Goal: Task Accomplishment & Management: Manage account settings

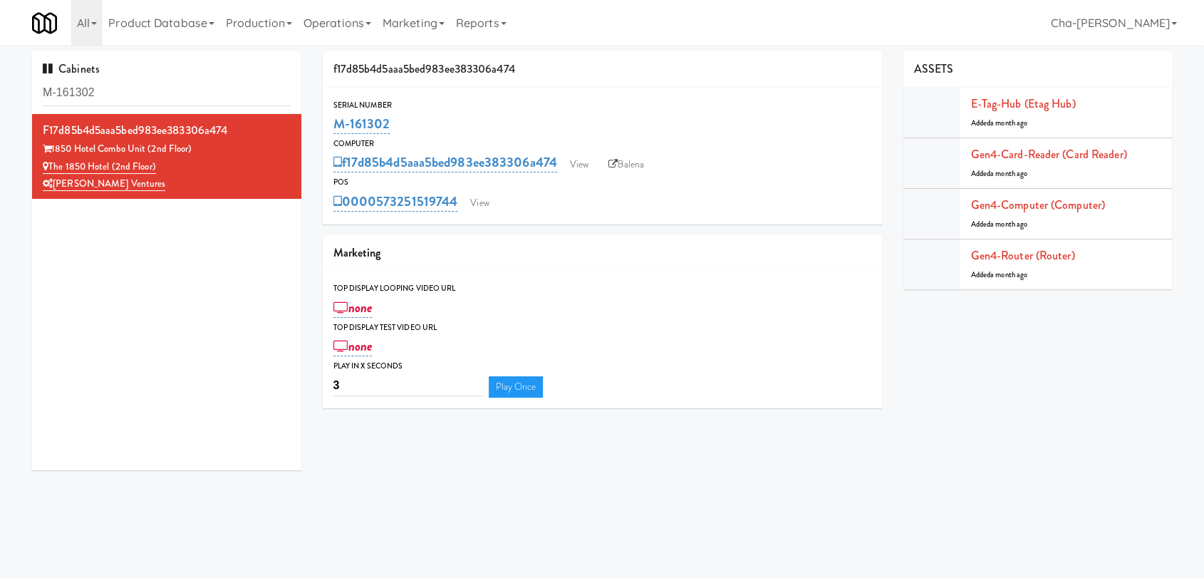
drag, startPoint x: 0, startPoint y: 0, endPoint x: 332, endPoint y: 128, distance: 355.9
click at [333, 128] on div "M-161302" at bounding box center [602, 124] width 538 height 24
drag, startPoint x: 172, startPoint y: 167, endPoint x: 52, endPoint y: 161, distance: 120.6
click at [52, 162] on div "The 1850 Hotel (2nd Floor)" at bounding box center [167, 167] width 248 height 18
copy link "The 1850 Hotel (2nd Floor)"
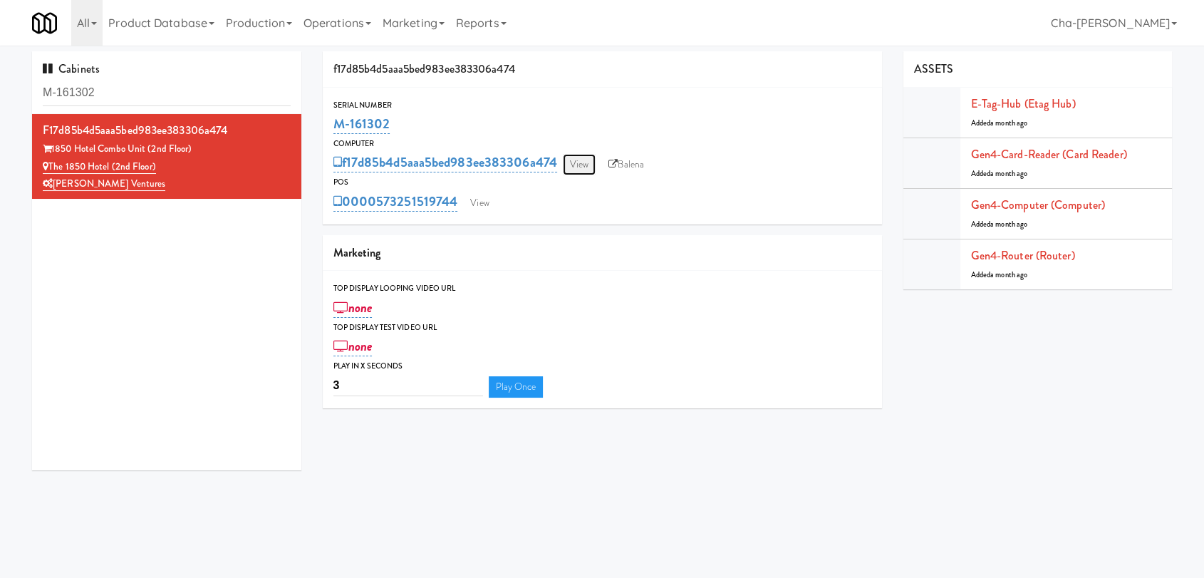
click at [587, 156] on link "View" at bounding box center [579, 164] width 33 height 21
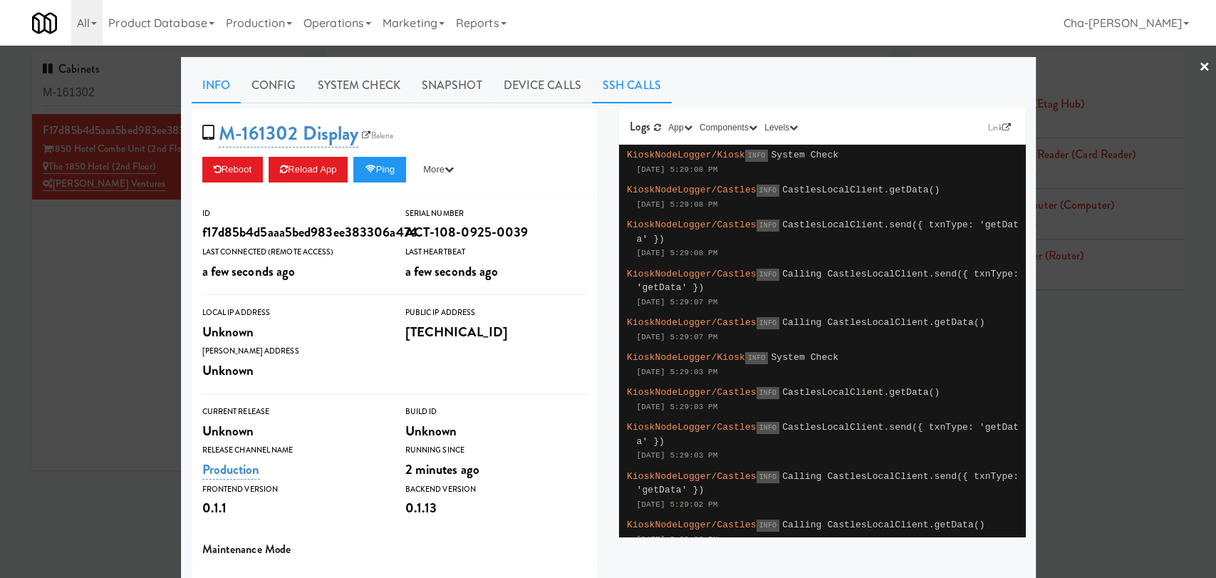
click at [603, 90] on link "SSH Calls" at bounding box center [632, 86] width 80 height 36
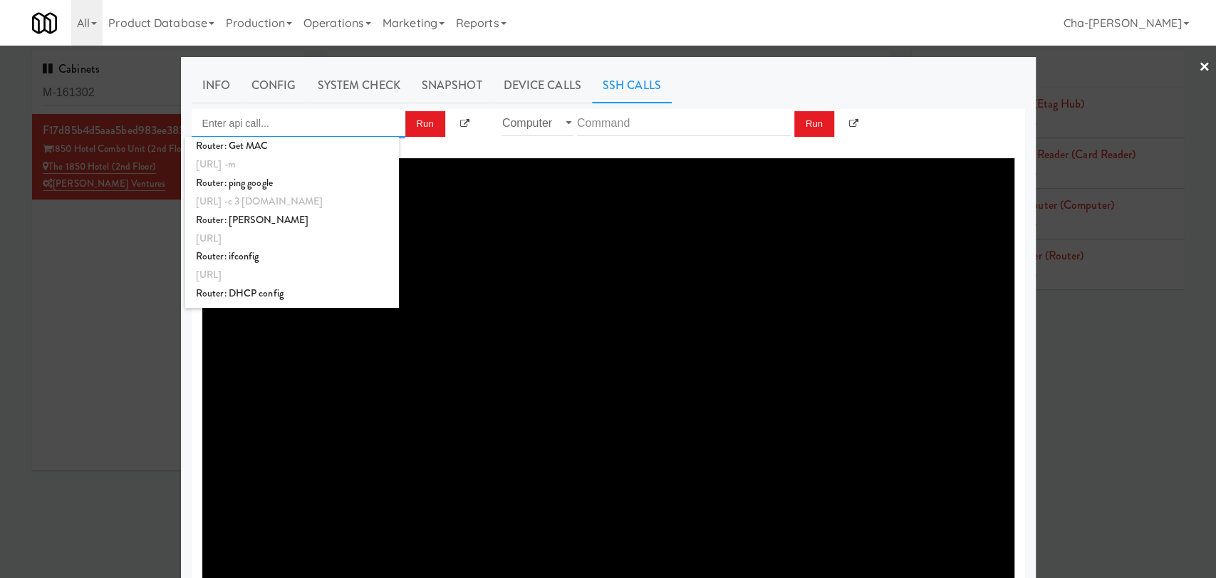
click at [292, 130] on input "Enter api call..." at bounding box center [299, 123] width 214 height 28
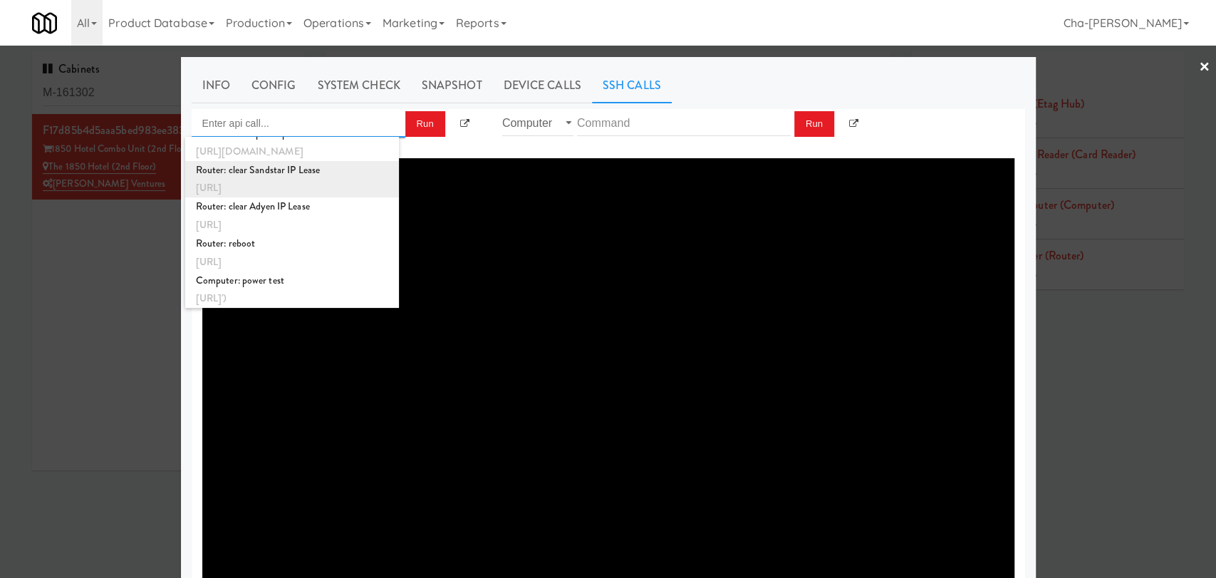
scroll to position [533, 0]
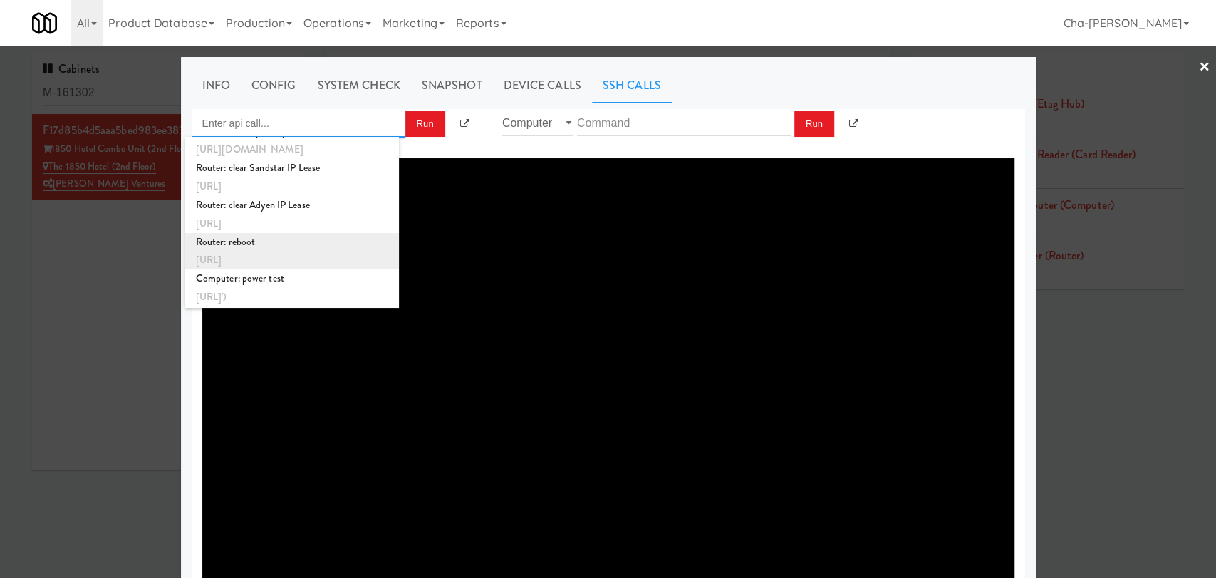
click at [301, 251] on div "http://localhost:3000/proxy/ssh/router?command=reboot" at bounding box center [292, 260] width 192 height 19
type input "Router: reboot"
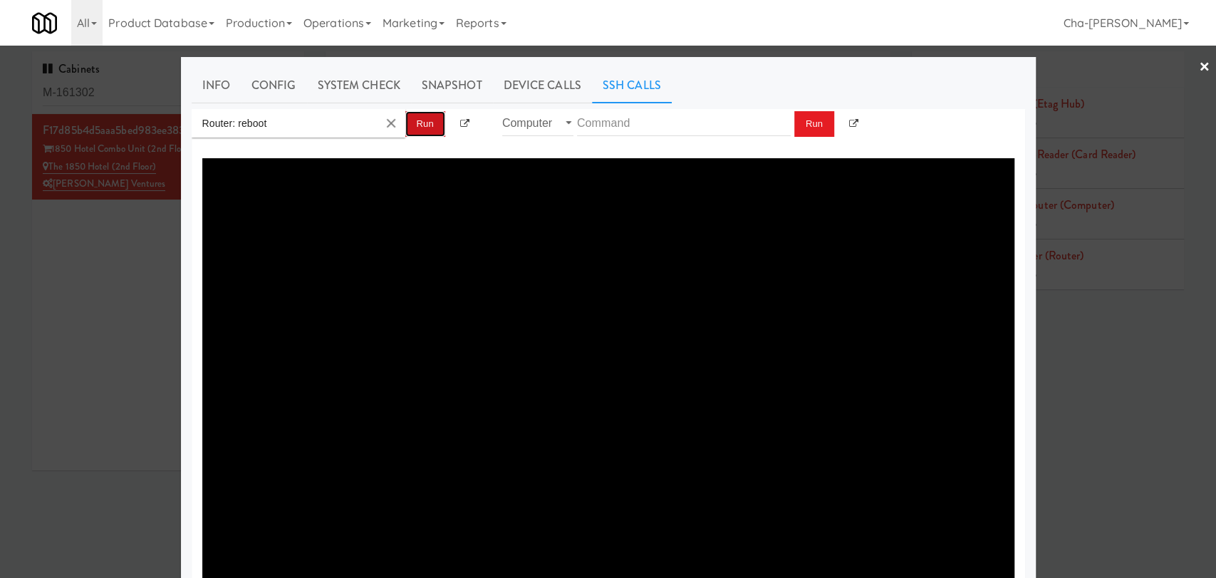
click at [425, 123] on button "Run" at bounding box center [425, 124] width 40 height 26
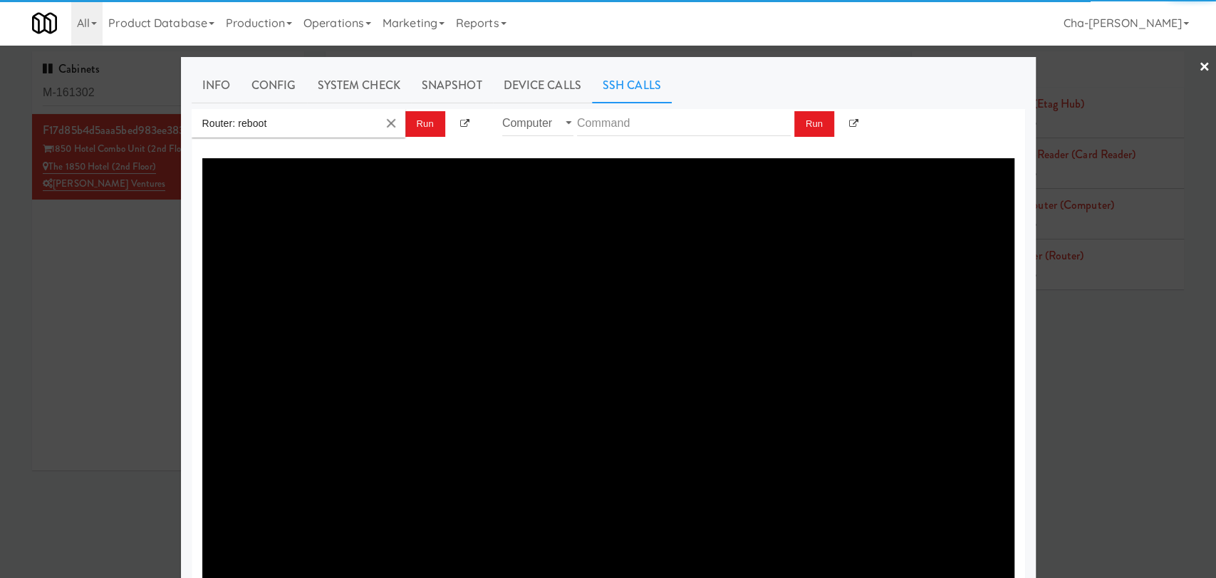
type textarea "{"message":"Cannot set headers after they are sent to the client","status":500}"
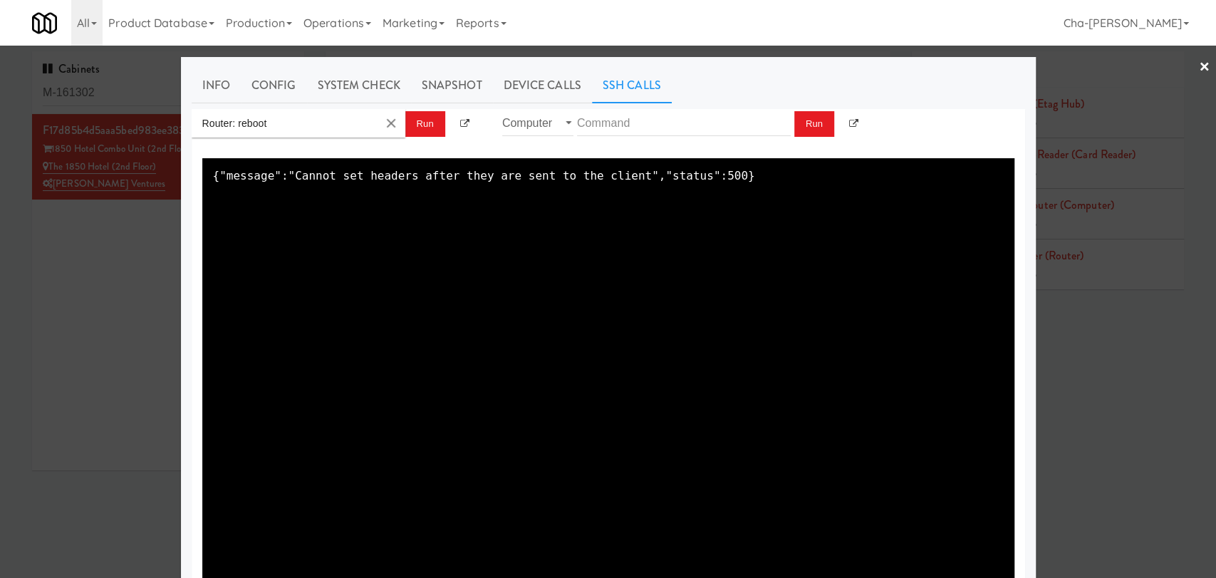
click at [1180, 61] on div at bounding box center [608, 289] width 1216 height 578
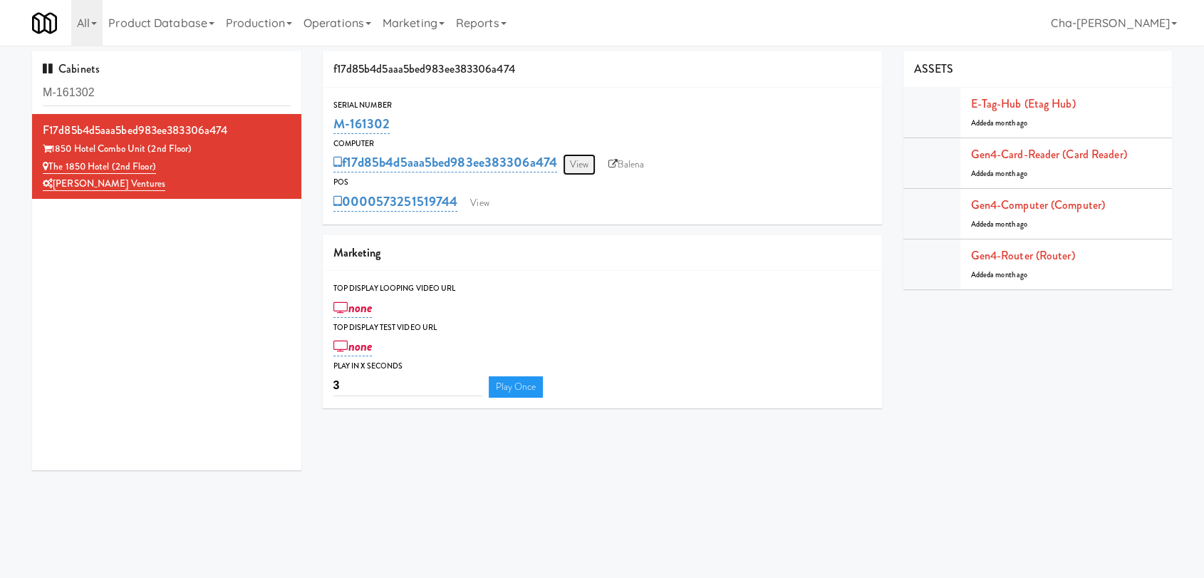
click at [574, 158] on link "View" at bounding box center [579, 164] width 33 height 21
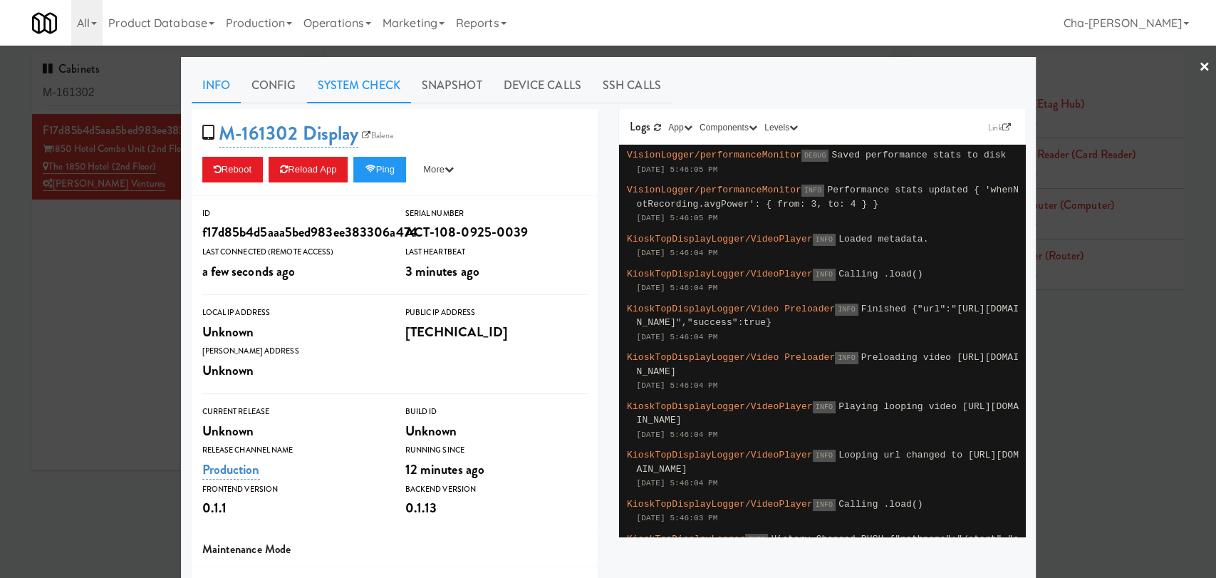
click at [341, 93] on link "System Check" at bounding box center [359, 86] width 104 height 36
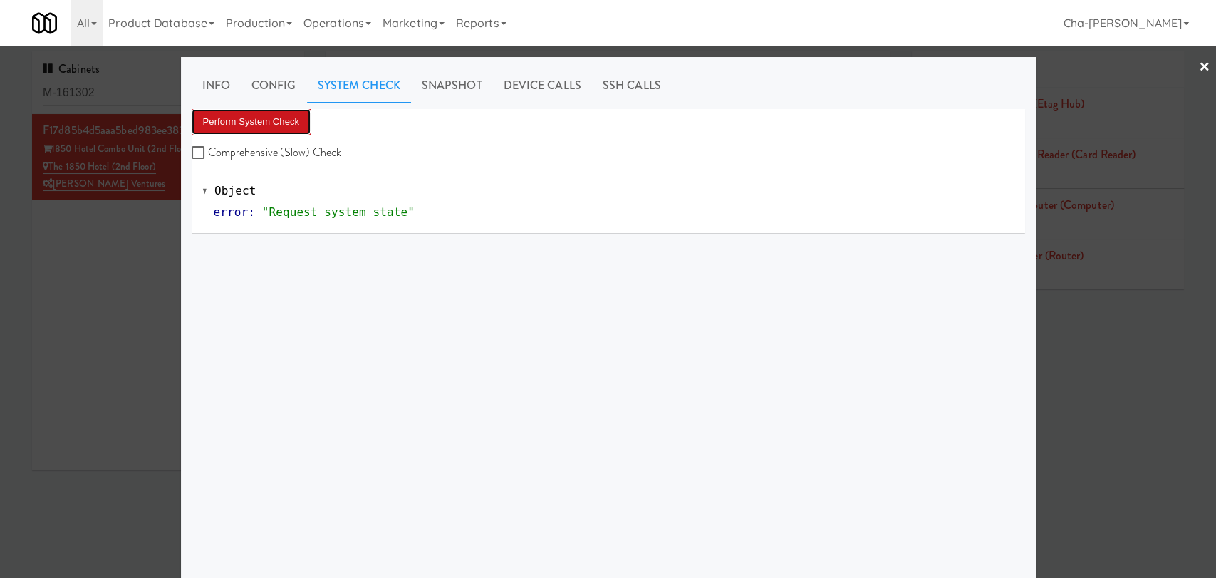
click at [284, 112] on button "Perform System Check" at bounding box center [252, 122] width 120 height 26
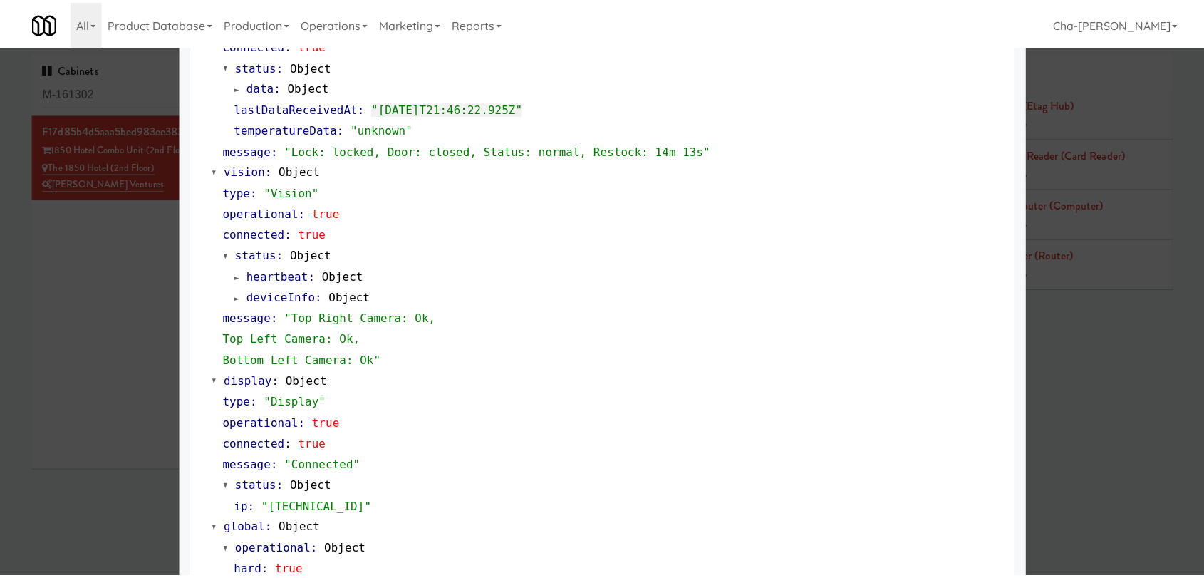
scroll to position [475, 0]
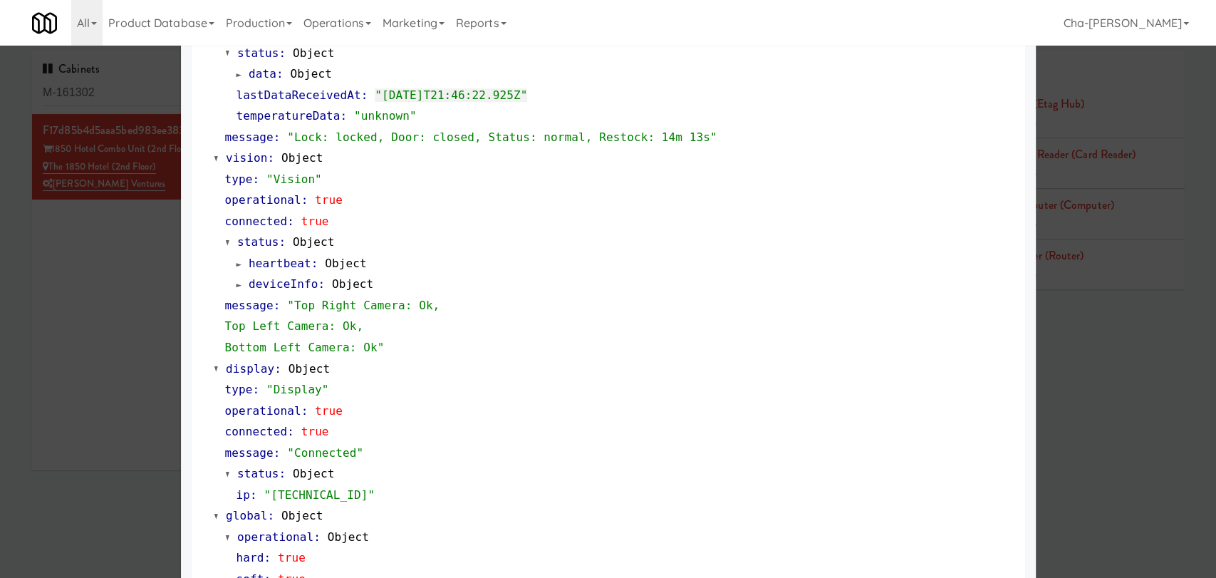
click at [120, 331] on div at bounding box center [608, 289] width 1216 height 578
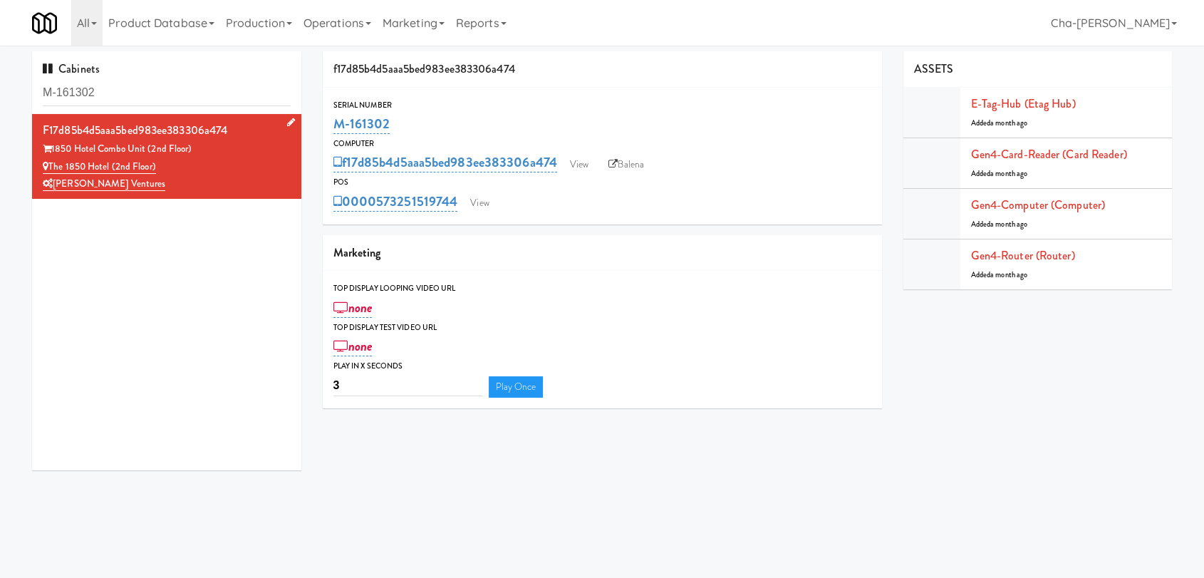
drag, startPoint x: 162, startPoint y: 171, endPoint x: 44, endPoint y: 168, distance: 117.6
click at [44, 168] on div "The 1850 Hotel (2nd Floor)" at bounding box center [167, 167] width 248 height 18
copy link "The 1850 Hotel (2nd Floor)"
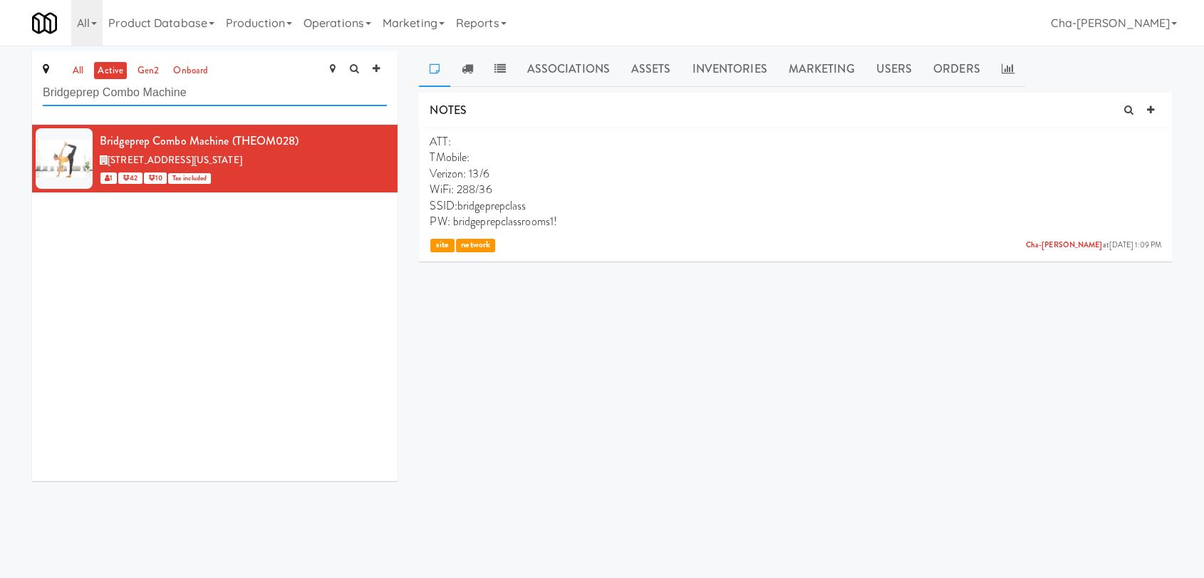
click at [202, 99] on input "Bridgeprep Combo Machine" at bounding box center [215, 93] width 344 height 26
paste input "The 1850 Hotel (2nd Floor)"
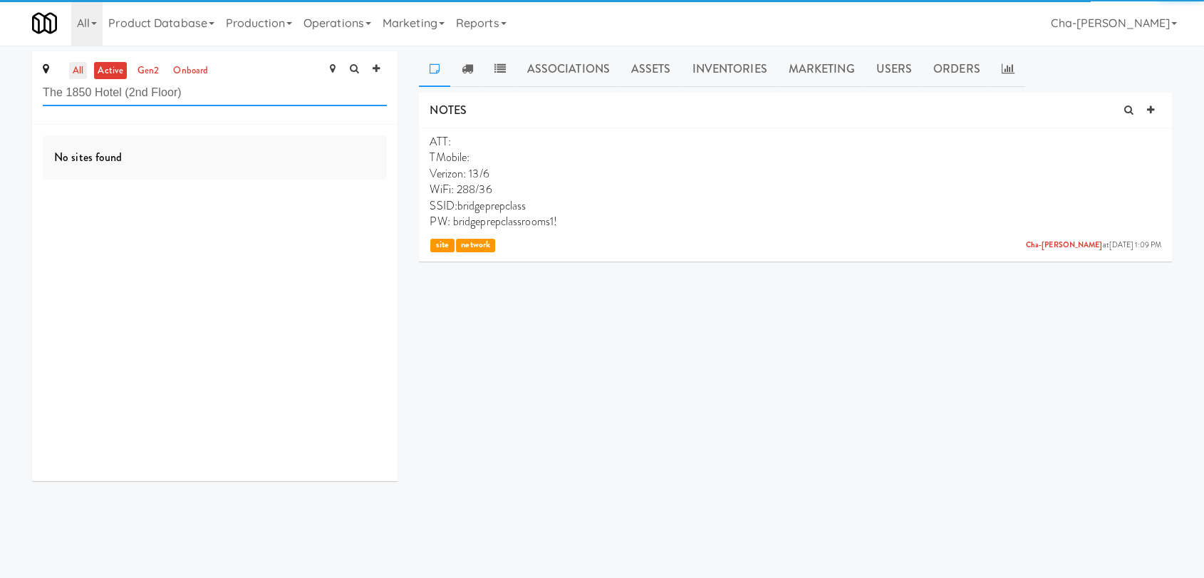
type input "The 1850 Hotel (2nd Floor)"
click at [78, 71] on link "all" at bounding box center [78, 71] width 18 height 18
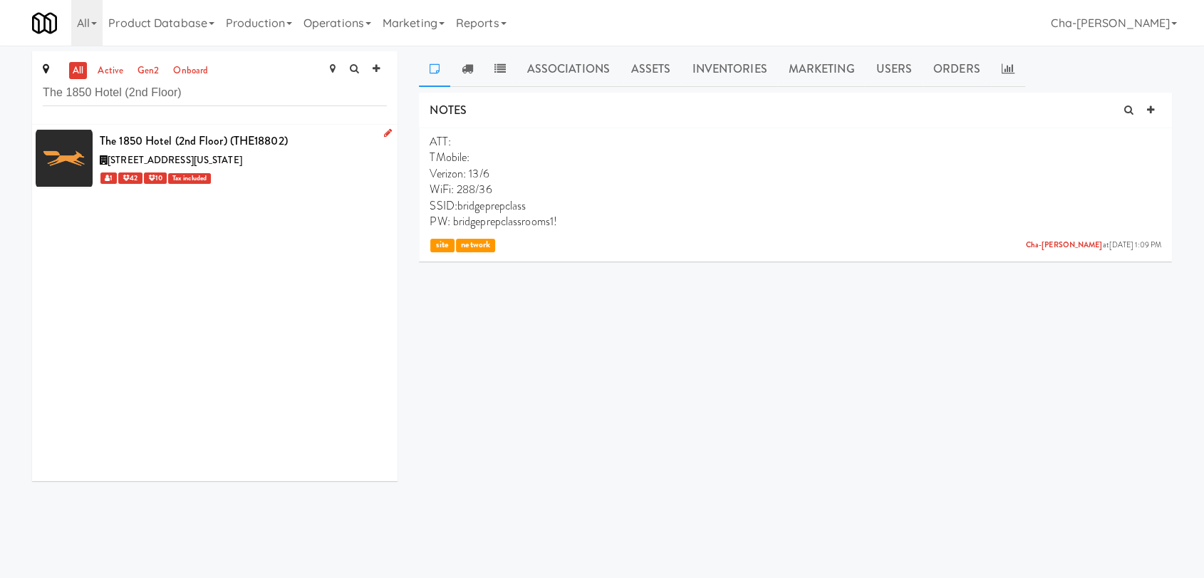
click at [384, 128] on icon at bounding box center [388, 132] width 8 height 9
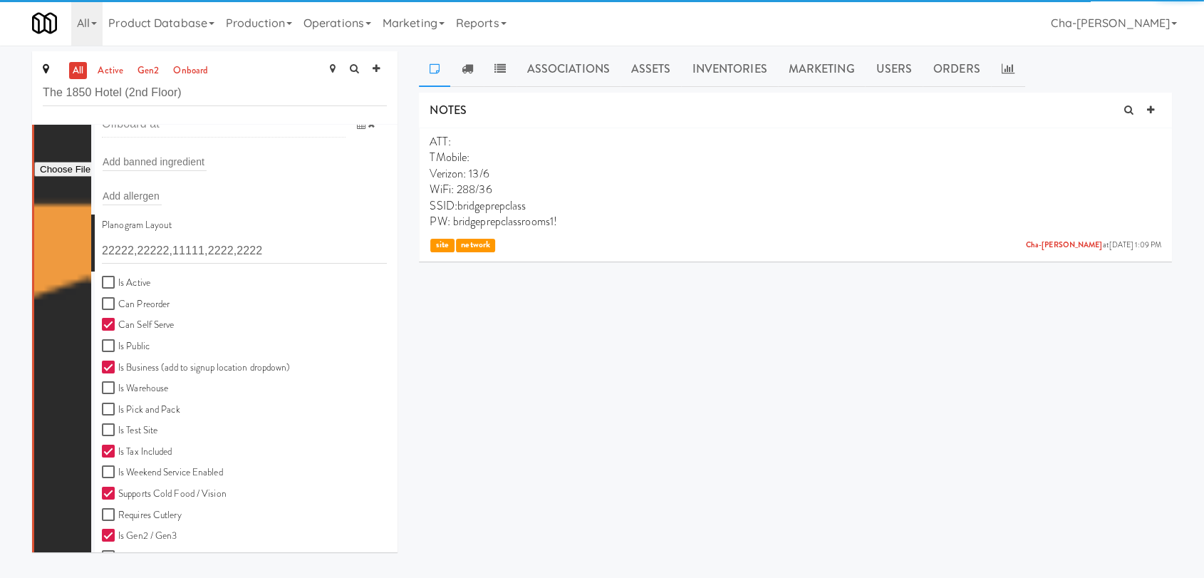
scroll to position [316, 0]
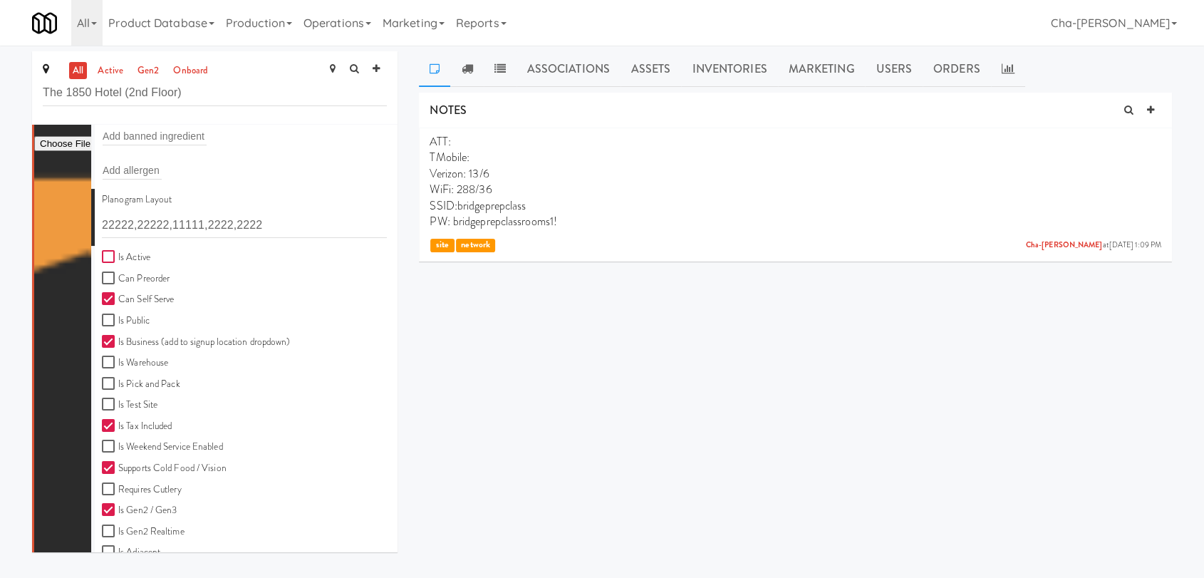
click at [110, 256] on input "Is Active" at bounding box center [110, 257] width 16 height 11
checkbox input "true"
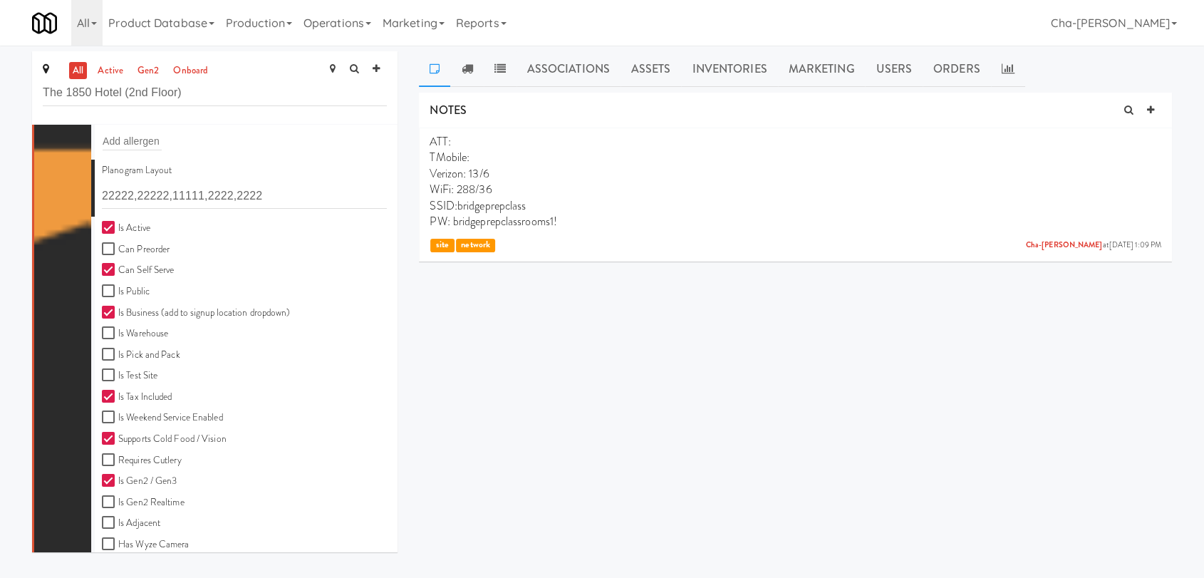
scroll to position [395, 0]
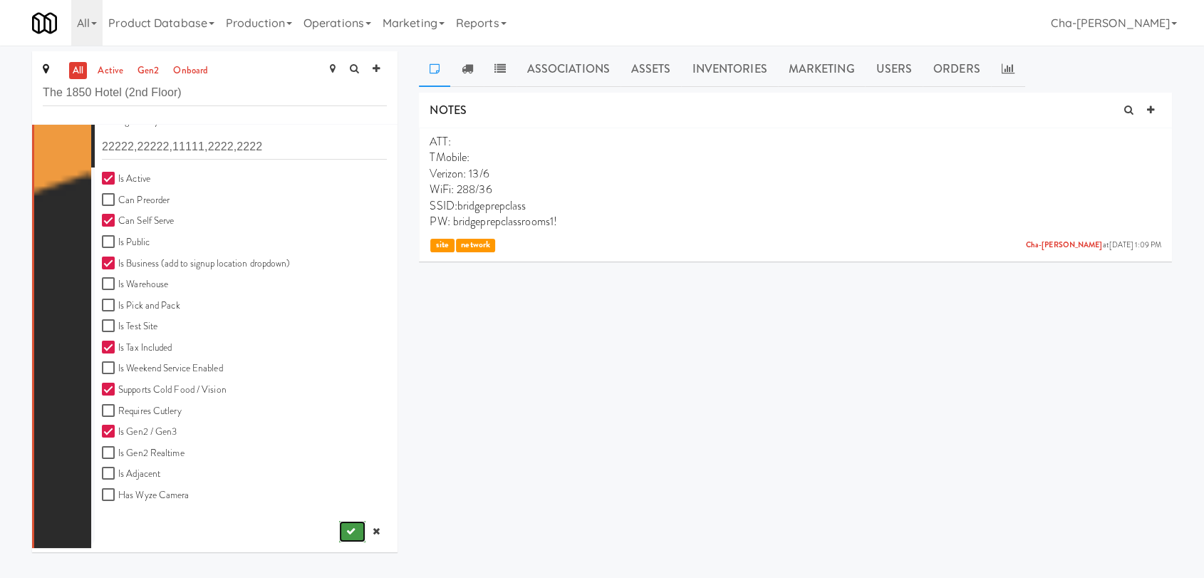
click at [339, 530] on button "submit" at bounding box center [352, 531] width 26 height 21
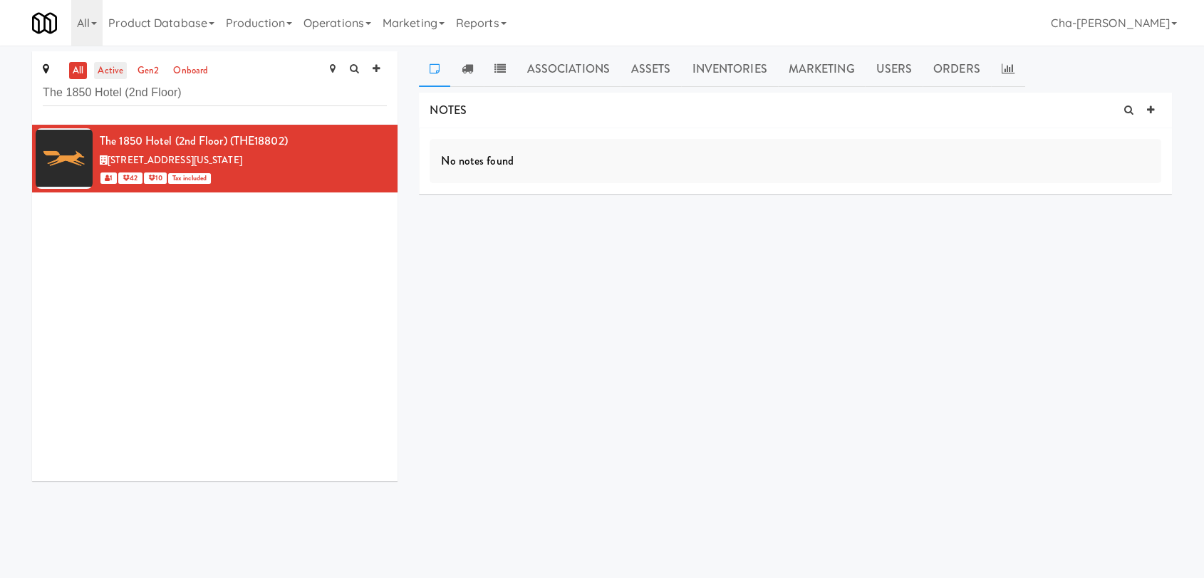
click at [101, 66] on link "active" at bounding box center [110, 71] width 33 height 18
click at [293, 159] on div "[STREET_ADDRESS][US_STATE]" at bounding box center [243, 161] width 287 height 18
click at [1152, 106] on icon at bounding box center [1150, 109] width 7 height 9
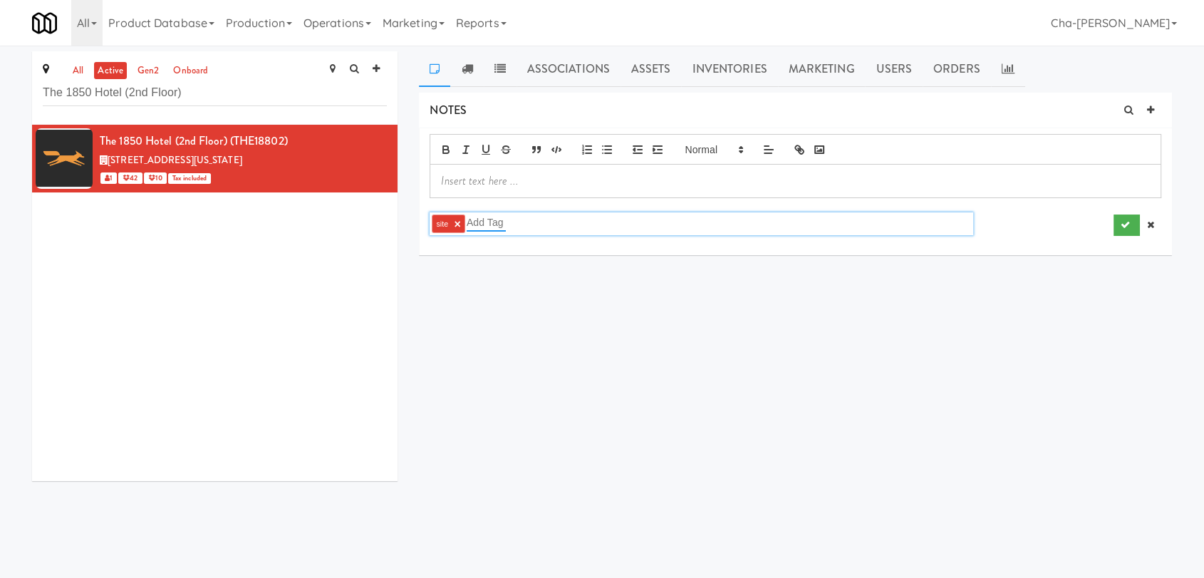
click at [503, 223] on input "text" at bounding box center [486, 222] width 39 height 19
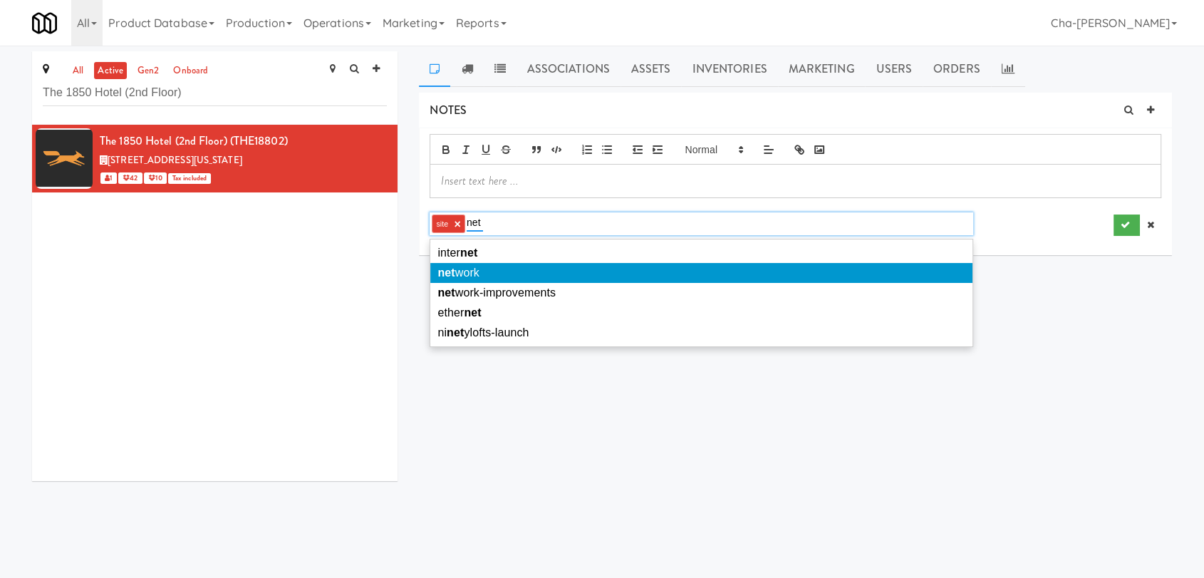
type input "net"
click at [481, 274] on li "net work" at bounding box center [700, 273] width 541 height 20
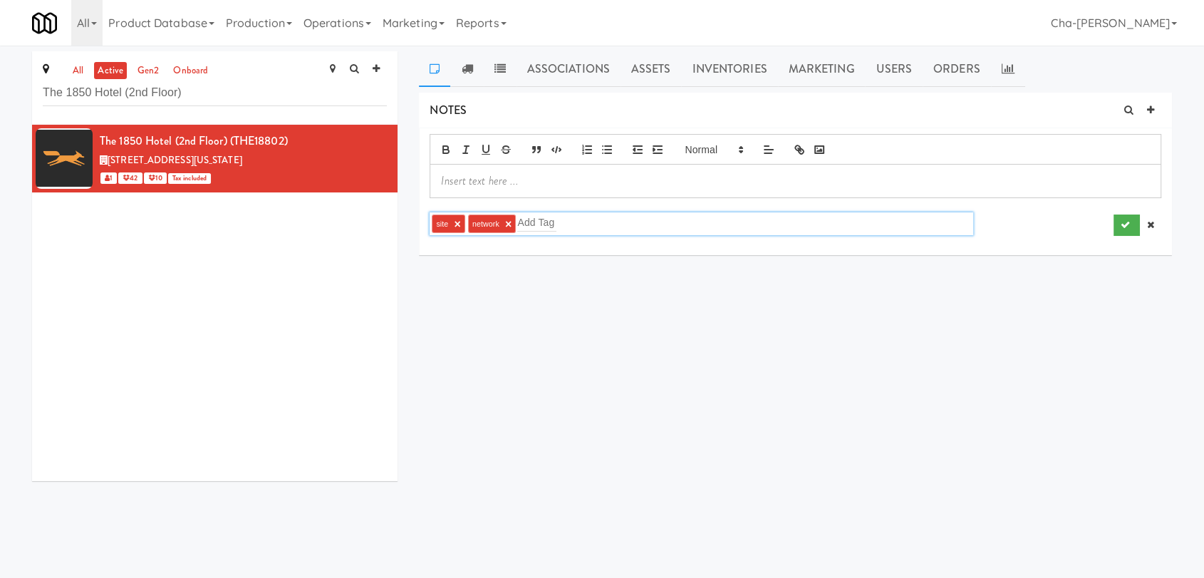
click at [513, 177] on p at bounding box center [795, 181] width 709 height 16
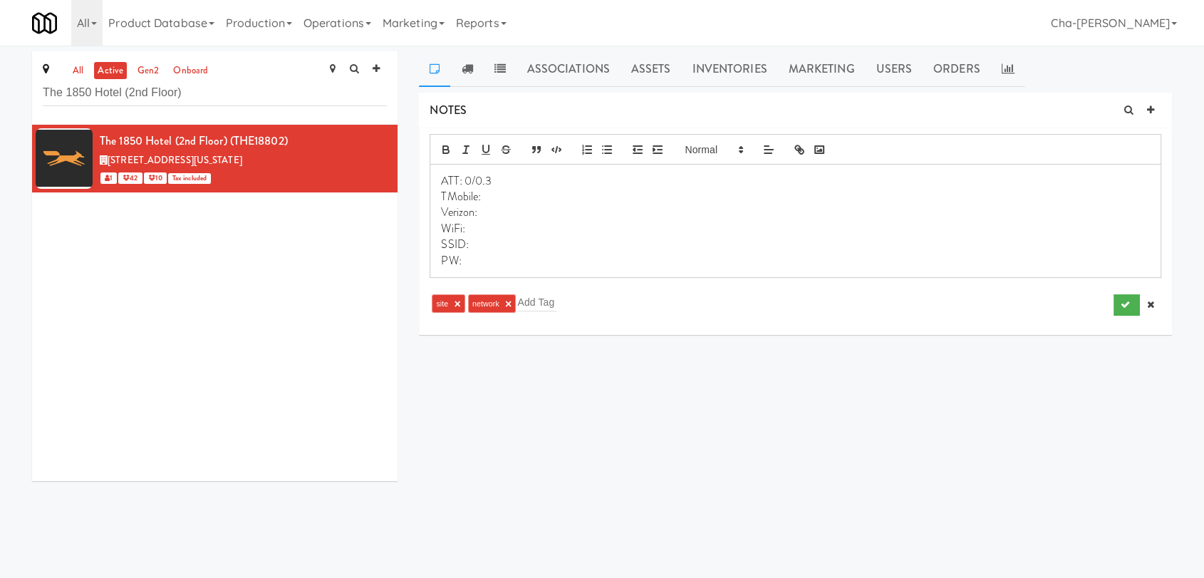
click at [494, 181] on p "ATT: 0/0.3" at bounding box center [795, 181] width 709 height 16
click at [484, 245] on p "SSID:" at bounding box center [795, 245] width 709 height 16
click at [482, 263] on p "PW:" at bounding box center [795, 261] width 709 height 16
click at [496, 209] on p "Verizon:" at bounding box center [795, 212] width 709 height 16
click at [482, 227] on p "WiFi:" at bounding box center [795, 229] width 709 height 16
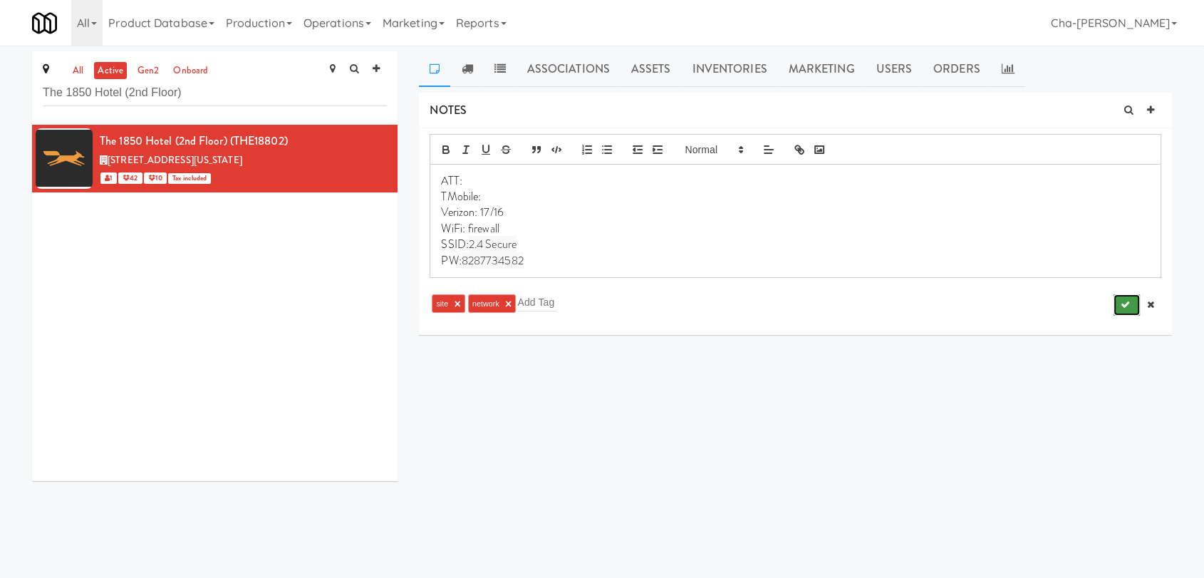
click at [1121, 303] on icon "submit" at bounding box center [1125, 304] width 9 height 9
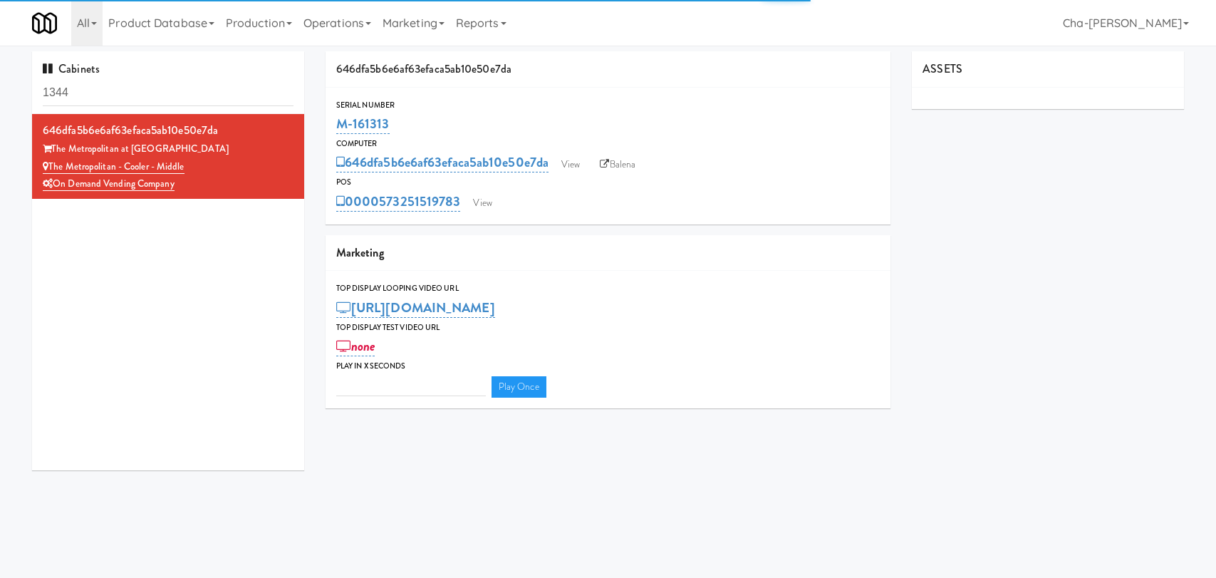
type input "3"
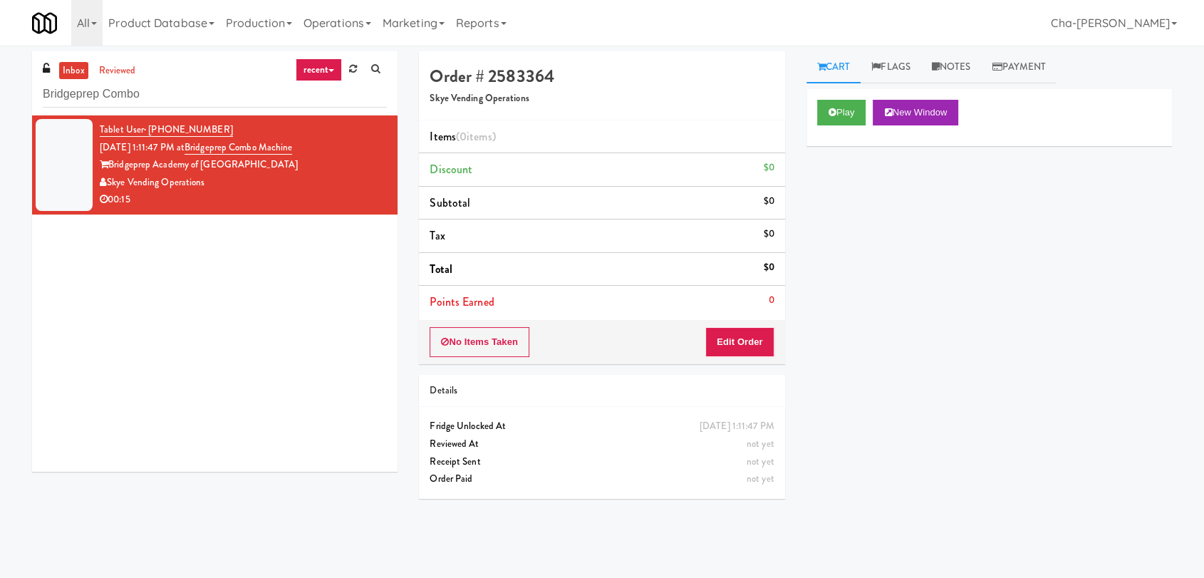
click at [168, 101] on input "Bridgeprep Combo" at bounding box center [215, 94] width 344 height 26
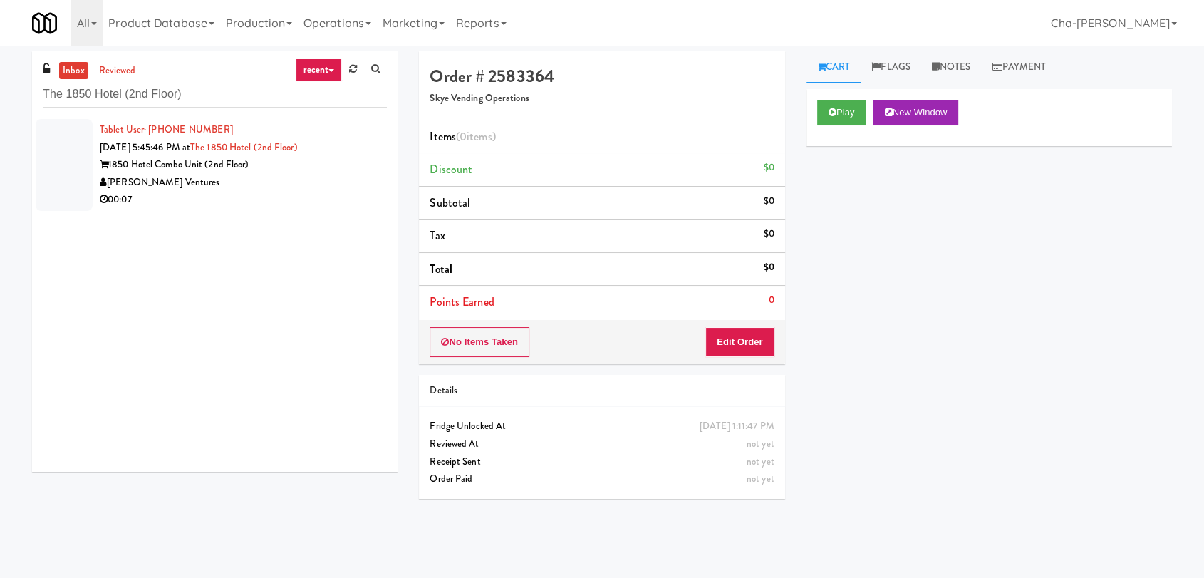
type input "The 1850 Hotel (2nd Floor)"
click at [313, 183] on div "[PERSON_NAME] Ventures" at bounding box center [243, 183] width 287 height 18
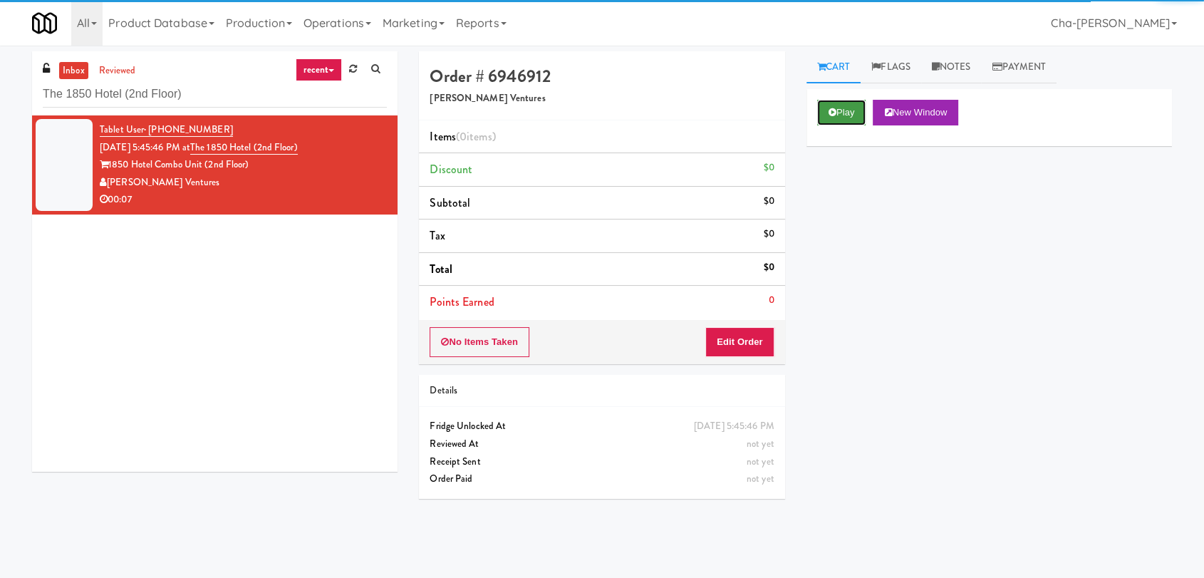
click at [832, 110] on icon at bounding box center [833, 112] width 8 height 9
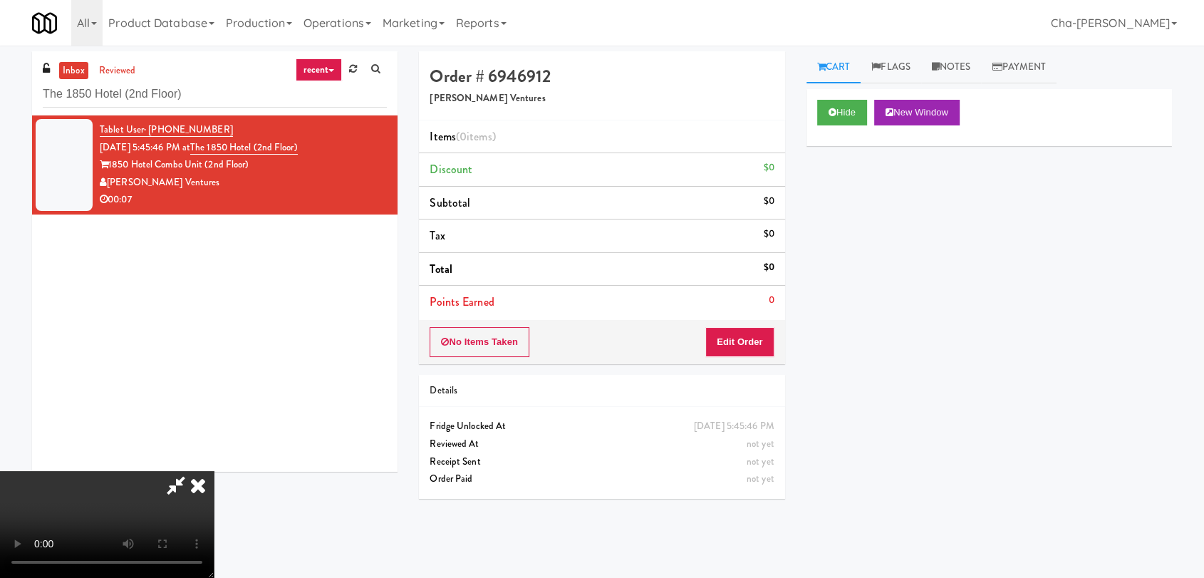
click at [214, 471] on icon at bounding box center [197, 485] width 31 height 28
